Goal: Download file/media

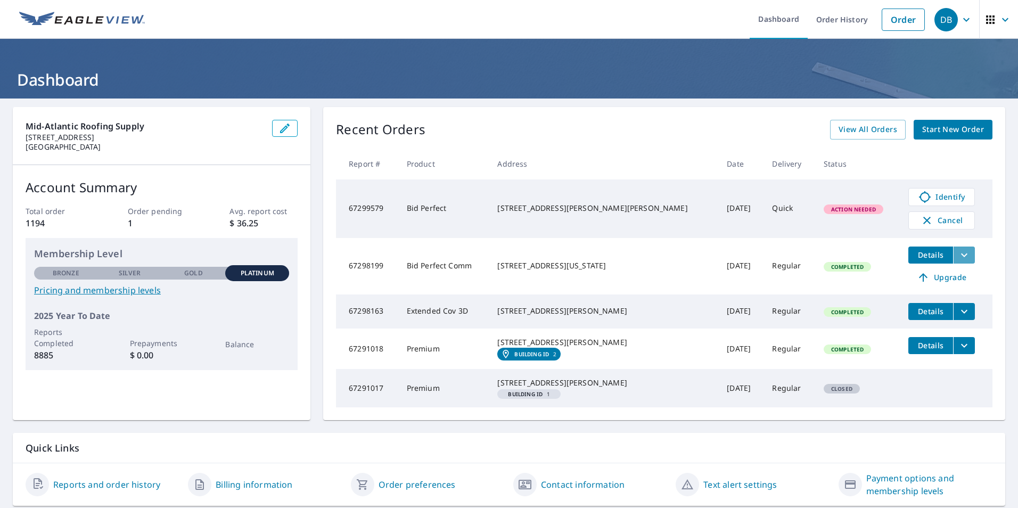
click at [953, 258] on button "filesDropdownBtn-67298199" at bounding box center [964, 254] width 22 height 17
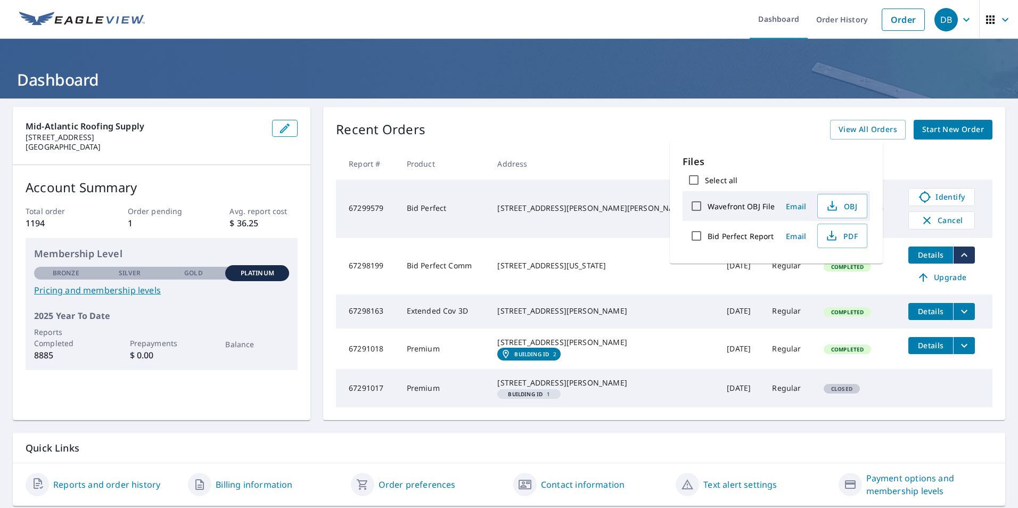
click at [746, 239] on label "Bid Perfect Report" at bounding box center [741, 236] width 66 height 10
click at [708, 239] on input "Bid Perfect Report" at bounding box center [696, 236] width 22 height 22
checkbox input "true"
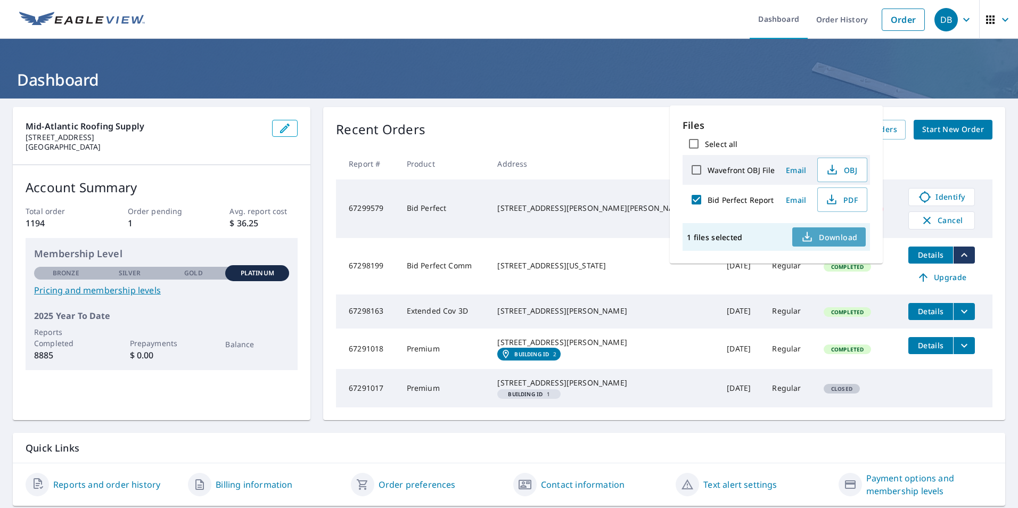
click at [833, 235] on span "Download" at bounding box center [829, 237] width 56 height 13
click at [486, 233] on td "Bid Perfect" at bounding box center [443, 208] width 91 height 59
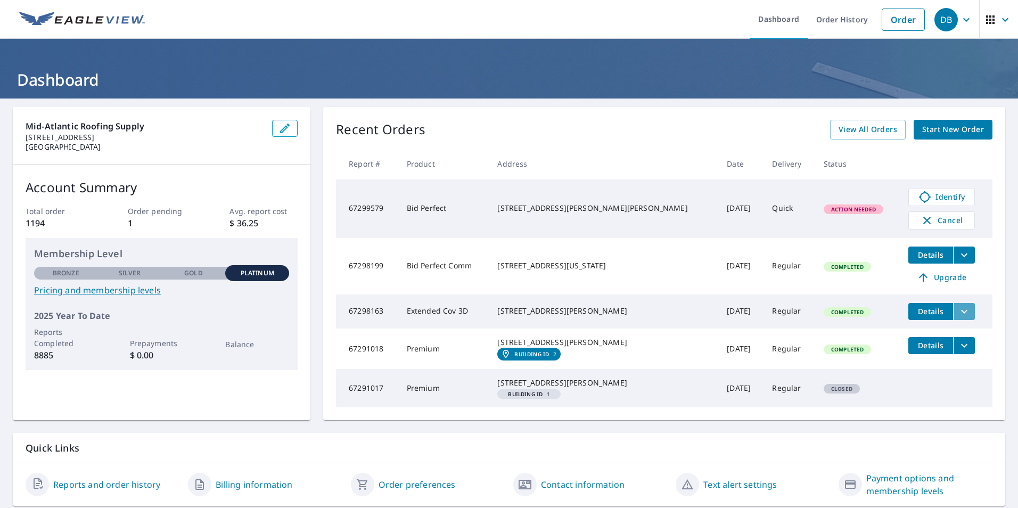
click at [958, 317] on icon "filesDropdownBtn-67298163" at bounding box center [964, 311] width 13 height 13
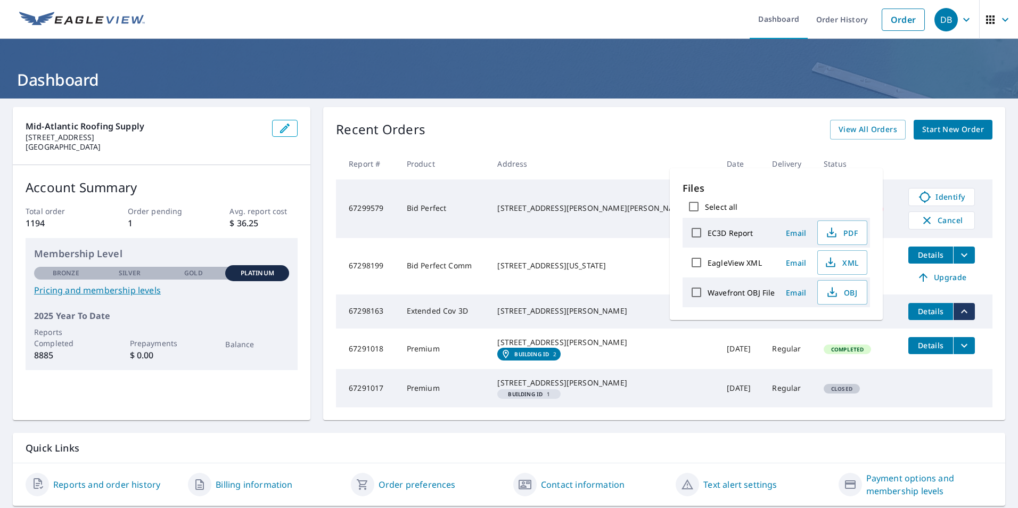
click at [609, 306] on div "[STREET_ADDRESS][PERSON_NAME]" at bounding box center [603, 311] width 212 height 11
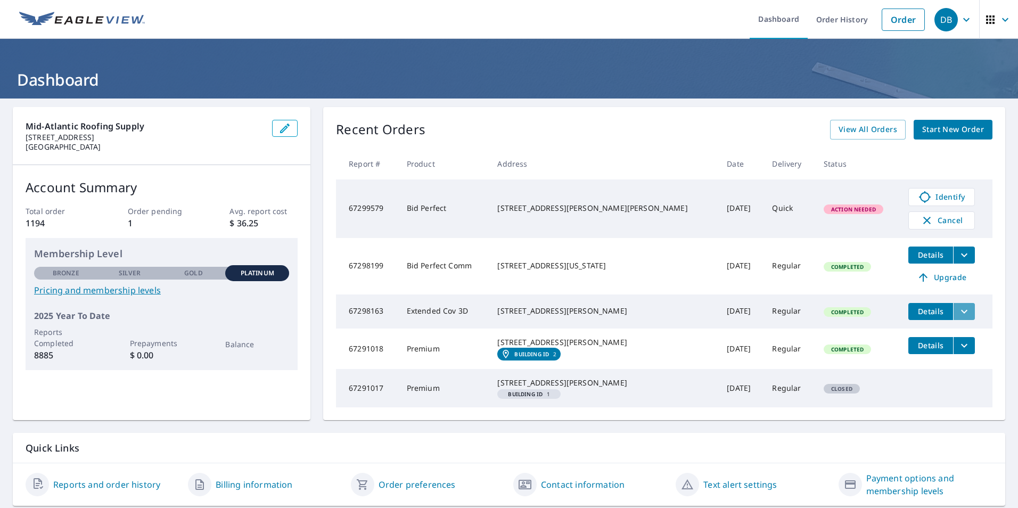
click at [961, 311] on icon "filesDropdownBtn-67298163" at bounding box center [964, 311] width 6 height 4
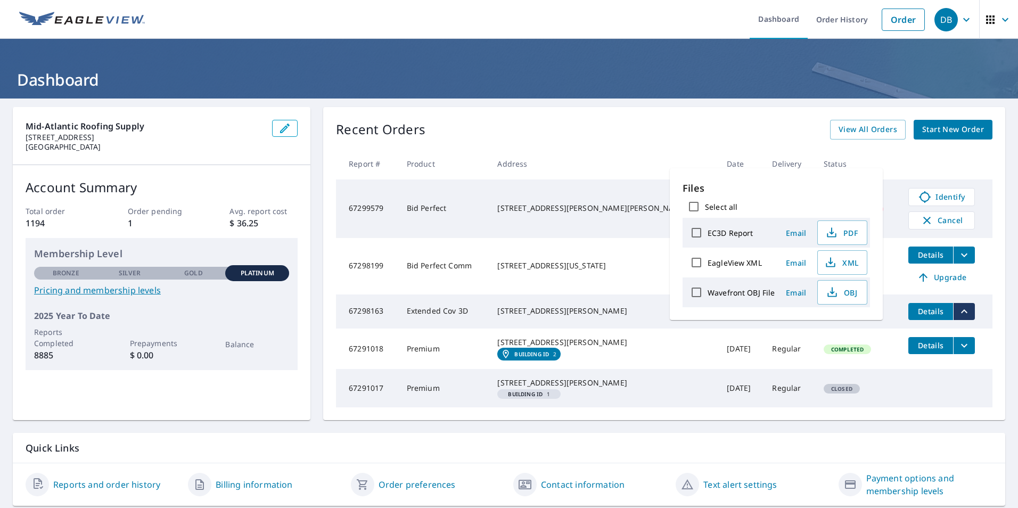
click at [724, 293] on label "Wavefront OBJ File" at bounding box center [741, 292] width 67 height 10
click at [708, 293] on input "Wavefront OBJ File" at bounding box center [696, 292] width 22 height 22
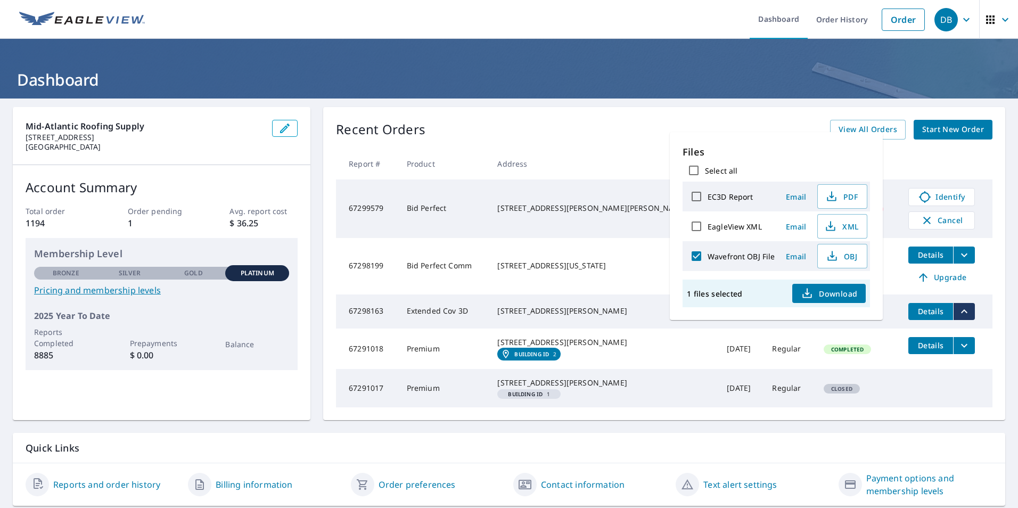
click at [725, 259] on label "Wavefront OBJ File" at bounding box center [741, 256] width 67 height 10
click at [708, 259] on input "Wavefront OBJ File" at bounding box center [696, 256] width 22 height 22
checkbox input "false"
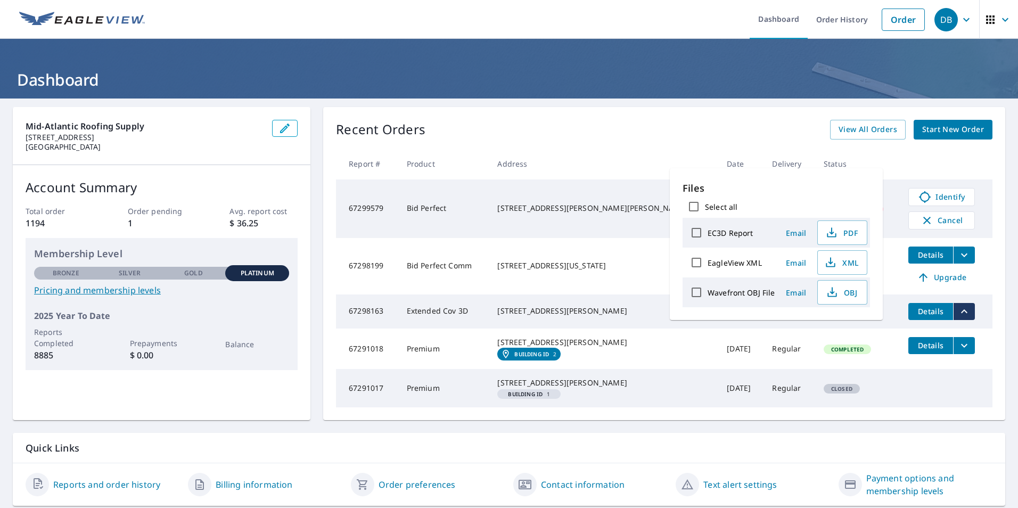
click at [720, 232] on label "EC3D Report" at bounding box center [730, 233] width 45 height 10
click at [708, 232] on input "EC3D Report" at bounding box center [696, 232] width 22 height 22
checkbox input "true"
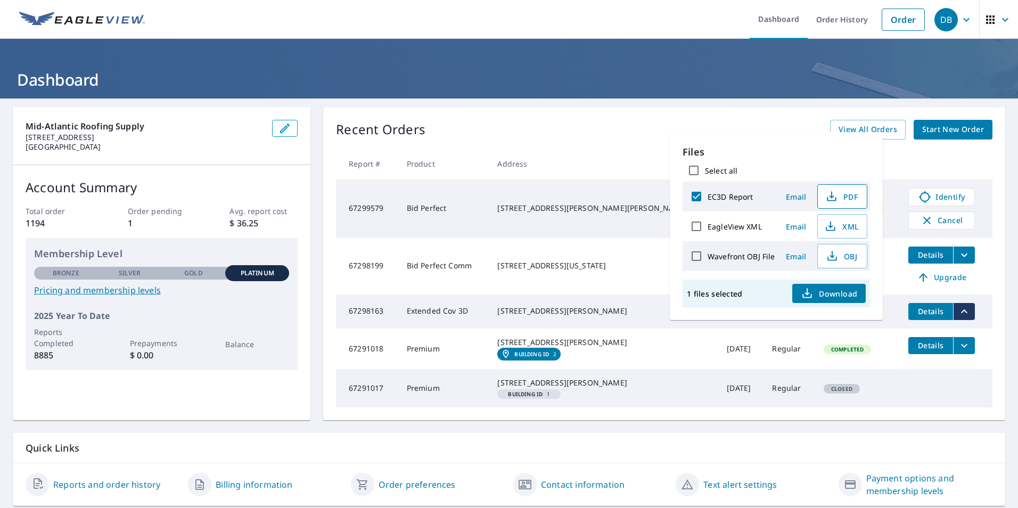
click at [838, 203] on button "PDF" at bounding box center [842, 196] width 50 height 24
click at [610, 278] on td "[STREET_ADDRESS][US_STATE]" at bounding box center [603, 266] width 229 height 56
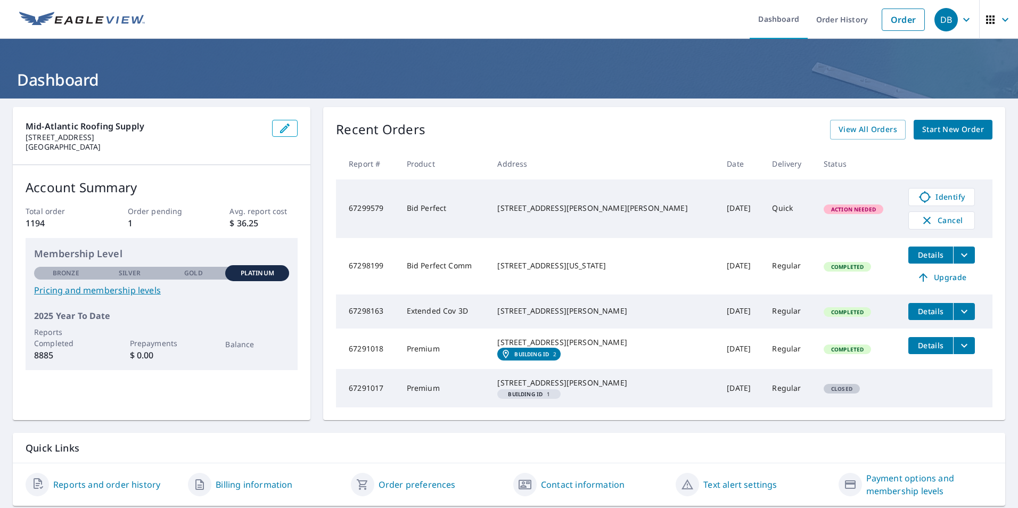
click at [940, 358] on td "Details" at bounding box center [946, 345] width 93 height 34
click at [958, 352] on icon "filesDropdownBtn-67291018" at bounding box center [964, 345] width 13 height 13
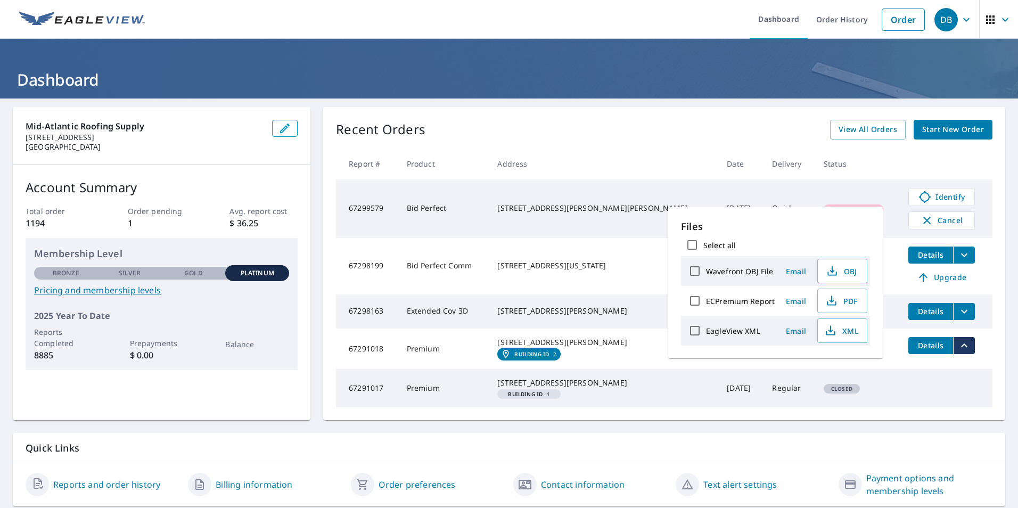
click at [735, 301] on label "ECPremium Report" at bounding box center [740, 301] width 69 height 10
click at [706, 301] on input "ECPremium Report" at bounding box center [695, 301] width 22 height 22
checkbox input "true"
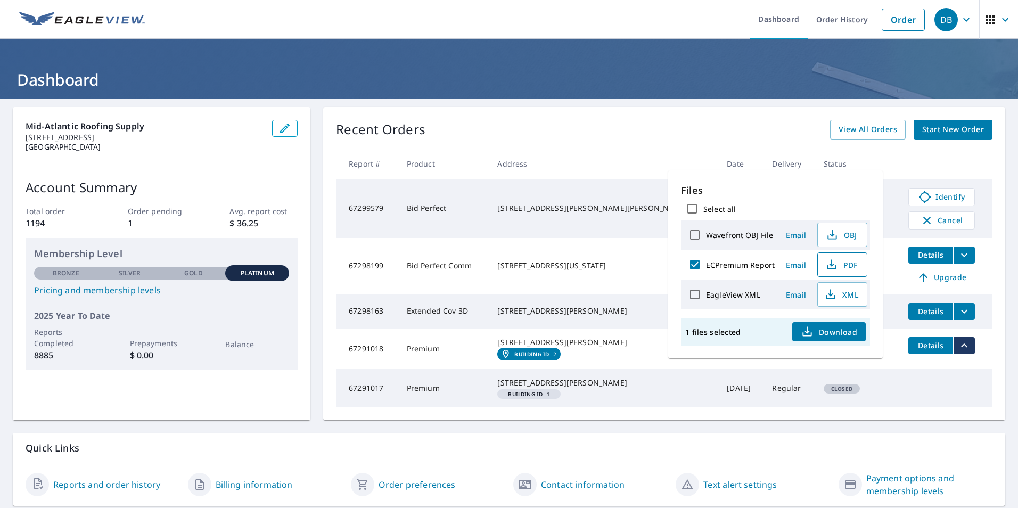
click at [842, 272] on button "PDF" at bounding box center [842, 264] width 50 height 24
click at [489, 218] on td "Bid Perfect" at bounding box center [443, 208] width 91 height 59
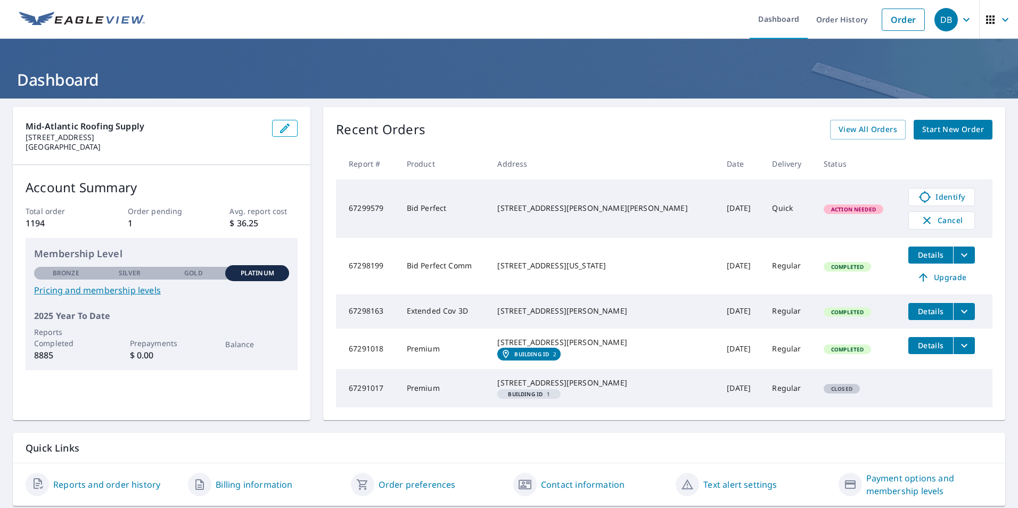
click at [953, 262] on button "filesDropdownBtn-67298199" at bounding box center [964, 254] width 22 height 17
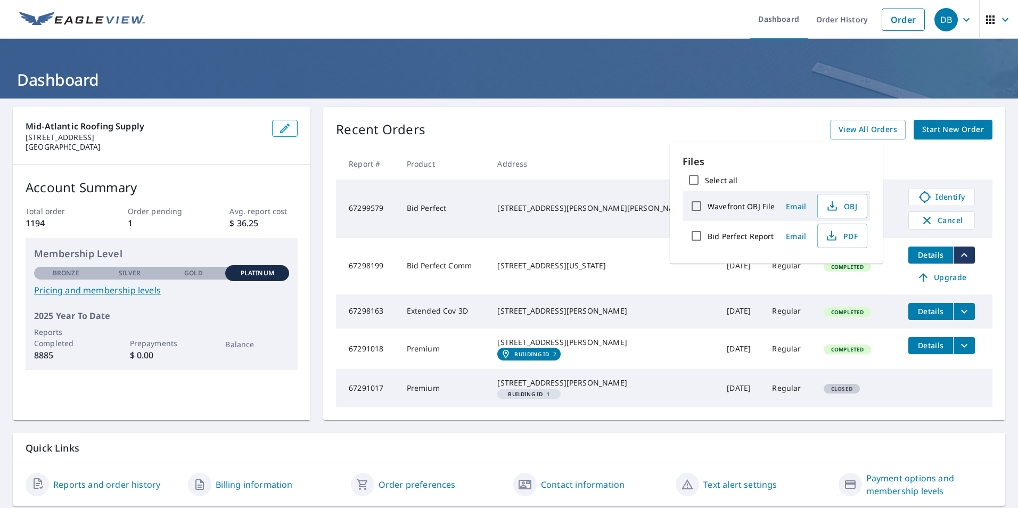
click at [749, 232] on label "Bid Perfect Report" at bounding box center [741, 236] width 66 height 10
click at [708, 232] on input "Bid Perfect Report" at bounding box center [696, 236] width 22 height 22
checkbox input "true"
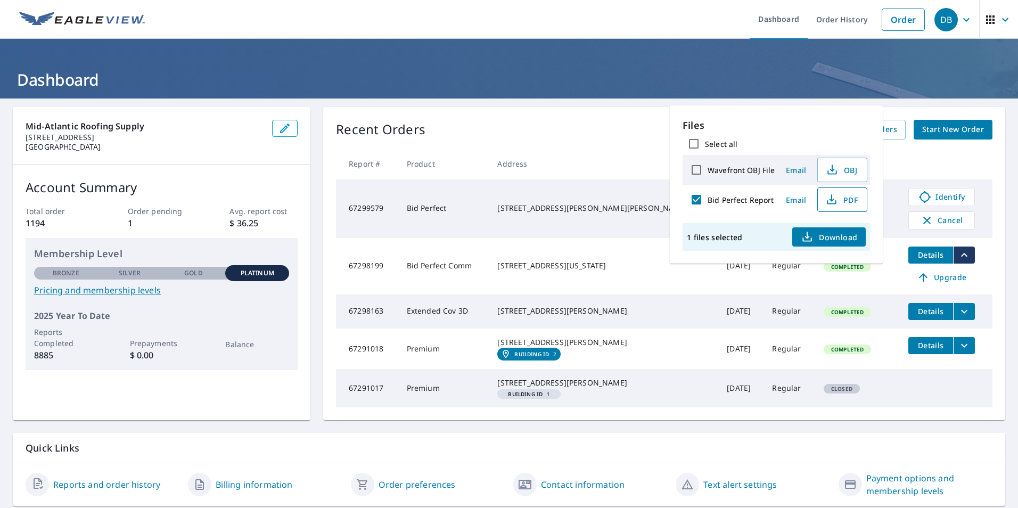
click at [842, 207] on button "PDF" at bounding box center [842, 199] width 50 height 24
